Goal: Find specific page/section: Find specific page/section

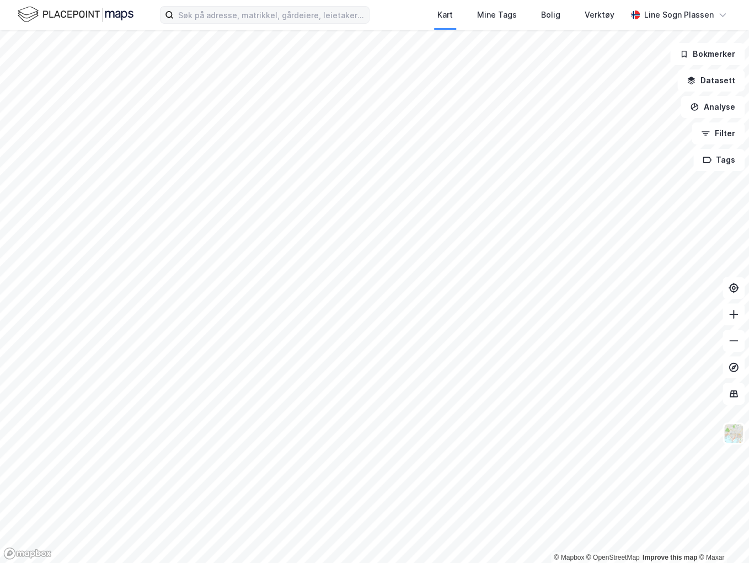
drag, startPoint x: 225, startPoint y: 4, endPoint x: 225, endPoint y: 10, distance: 6.1
click at [225, 10] on div "Kart Mine Tags Bolig Verktøy Line Sogn Plassen" at bounding box center [374, 15] width 749 height 30
click at [224, 18] on input at bounding box center [271, 15] width 195 height 17
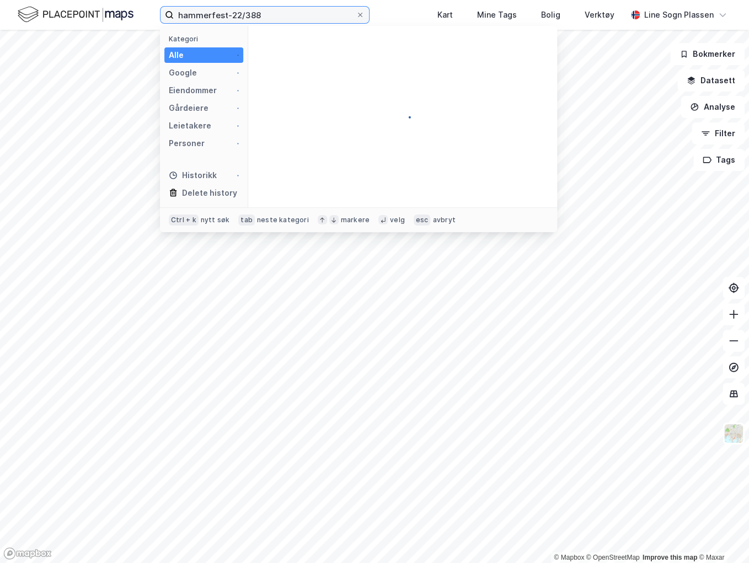
type input "hammerfest-22/388"
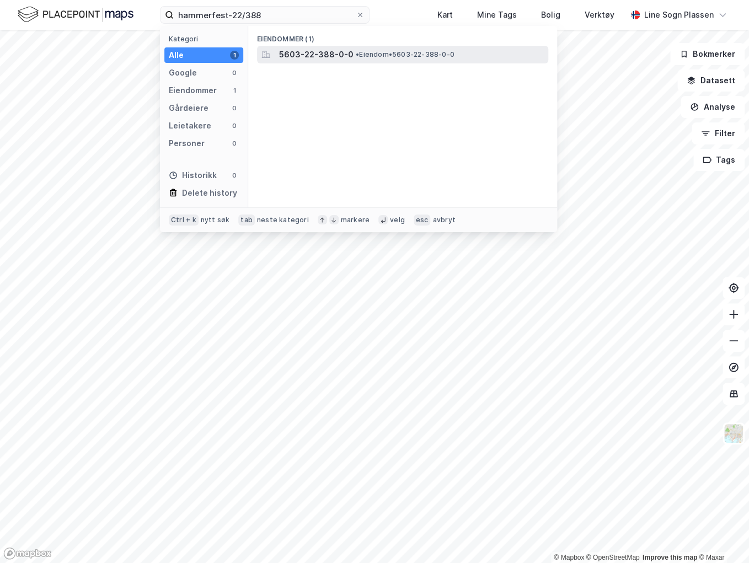
click at [372, 55] on span "• Eiendom • 5603-22-388-0-0" at bounding box center [405, 54] width 99 height 9
